Goal: Navigation & Orientation: Find specific page/section

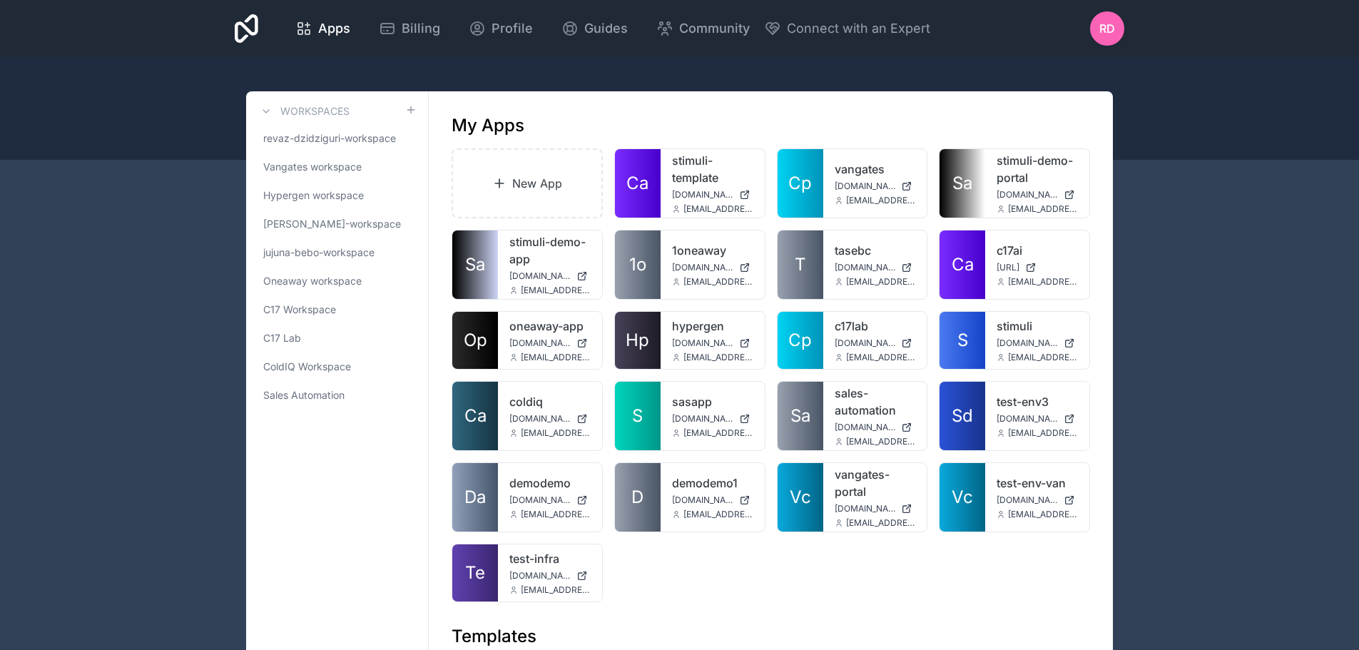
click at [312, 143] on span "revaz-dzidziguri-workspace" at bounding box center [329, 138] width 133 height 14
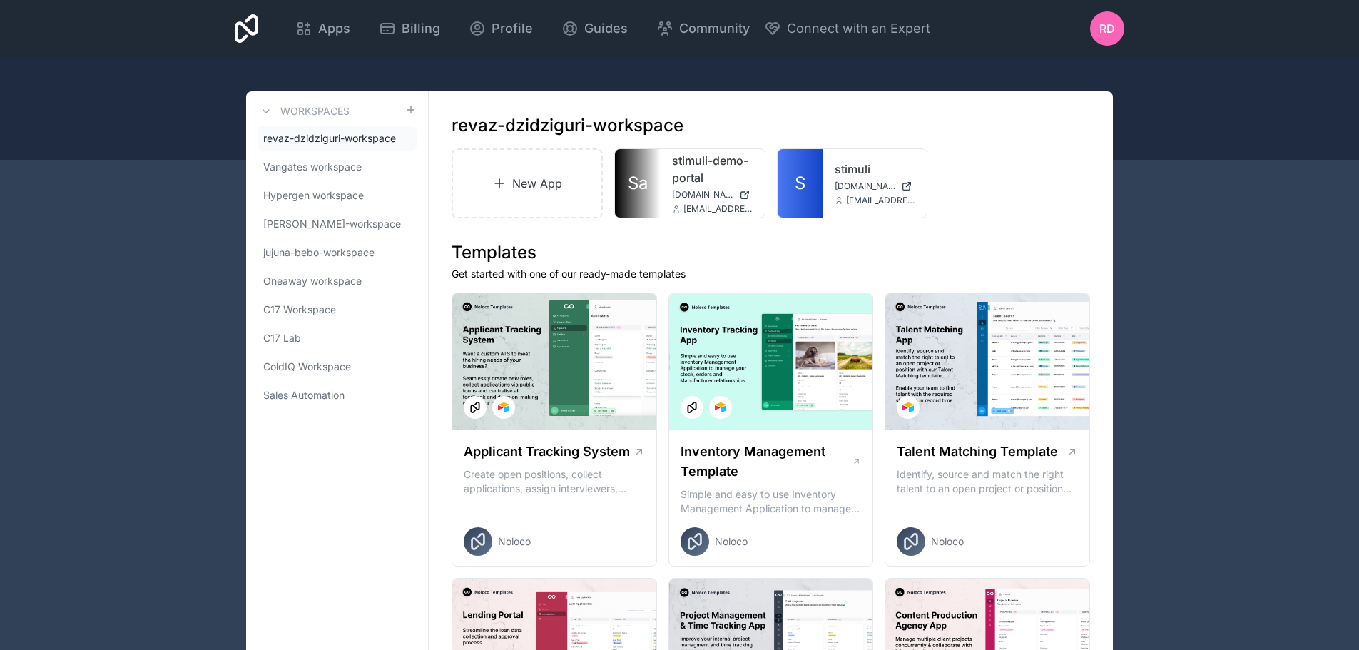
click at [303, 325] on div "revaz-dzidziguri-workspace Vangates workspace Hypergen workspace [PERSON_NAME]-…" at bounding box center [337, 267] width 159 height 282
click at [312, 312] on span "C17 Workspace" at bounding box center [299, 309] width 73 height 14
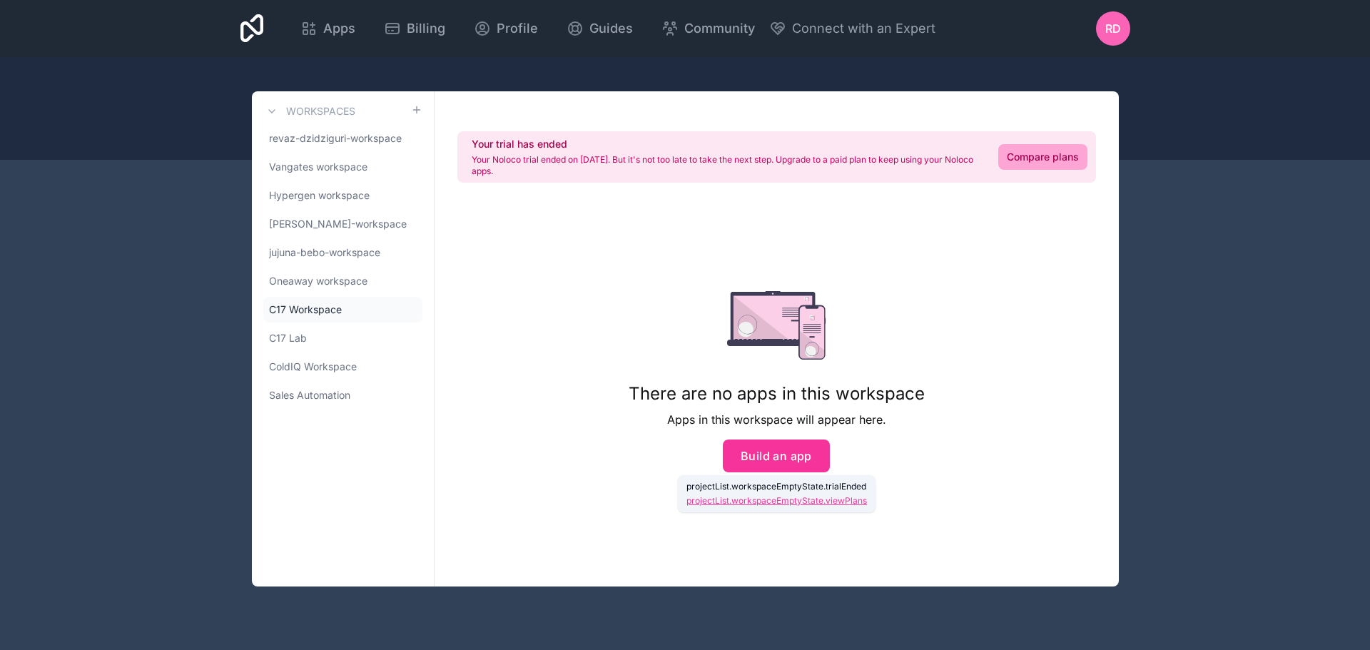
click at [305, 333] on span "C17 Lab" at bounding box center [288, 338] width 38 height 14
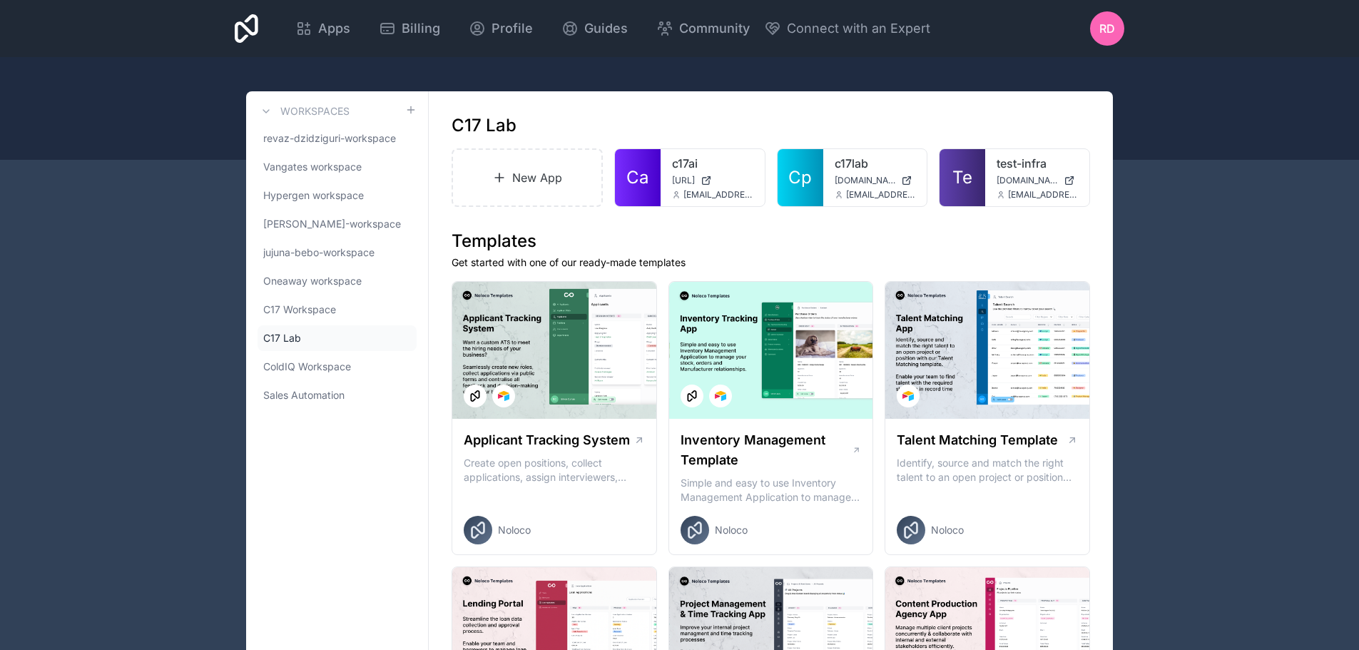
click at [990, 172] on div "test-infra [DOMAIN_NAME] [EMAIL_ADDRESS][DOMAIN_NAME]" at bounding box center [1037, 177] width 104 height 57
click at [1010, 161] on link "test-infra" at bounding box center [1037, 163] width 81 height 17
